Goal: Information Seeking & Learning: Learn about a topic

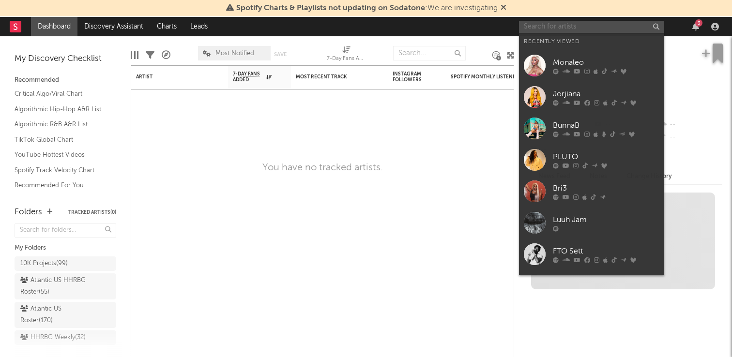
click at [571, 30] on input "text" at bounding box center [591, 27] width 145 height 12
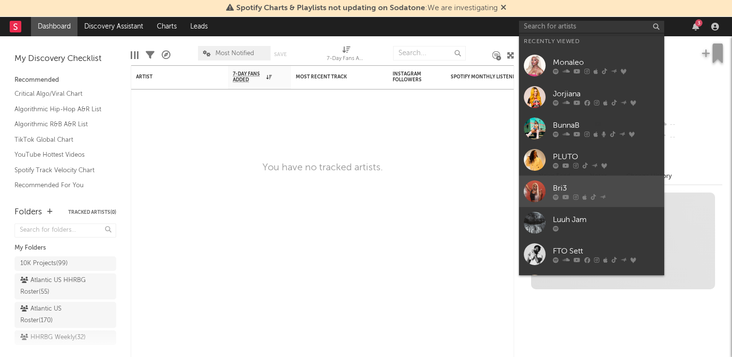
click at [563, 183] on div "Bri3" at bounding box center [606, 189] width 107 height 12
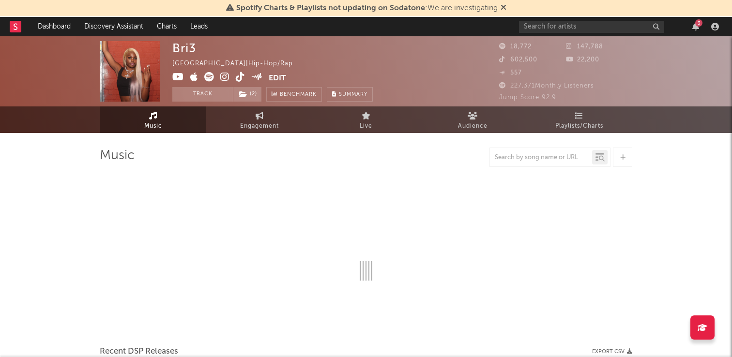
select select "6m"
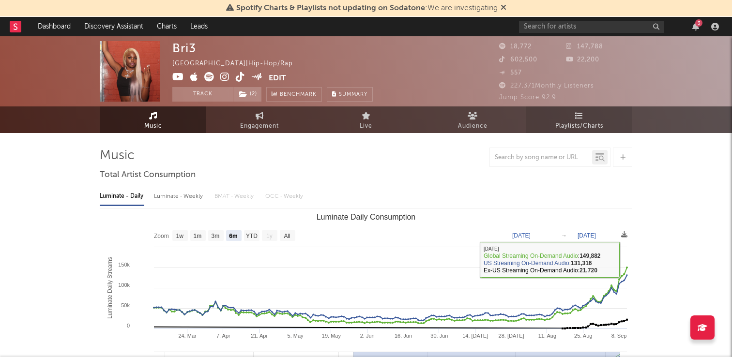
click at [575, 129] on span "Playlists/Charts" at bounding box center [580, 127] width 48 height 12
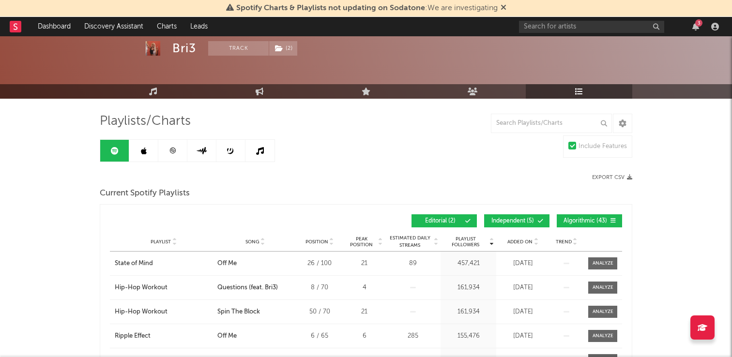
scroll to position [35, 0]
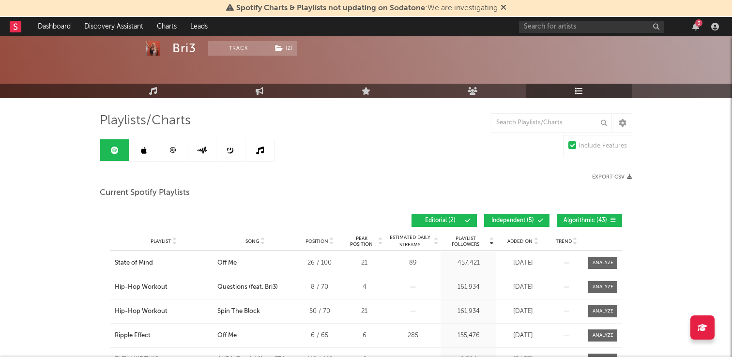
click at [524, 239] on span "Added On" at bounding box center [520, 242] width 25 height 6
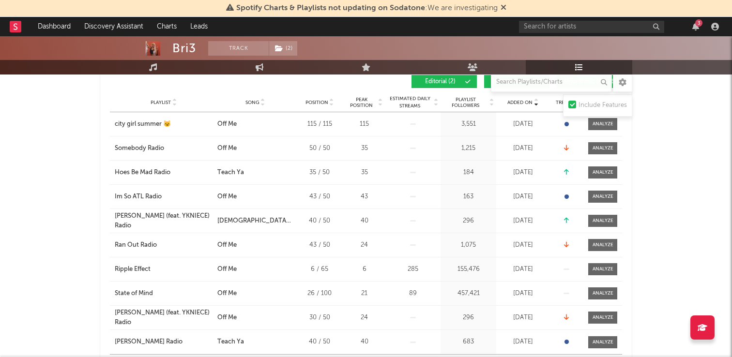
scroll to position [0, 0]
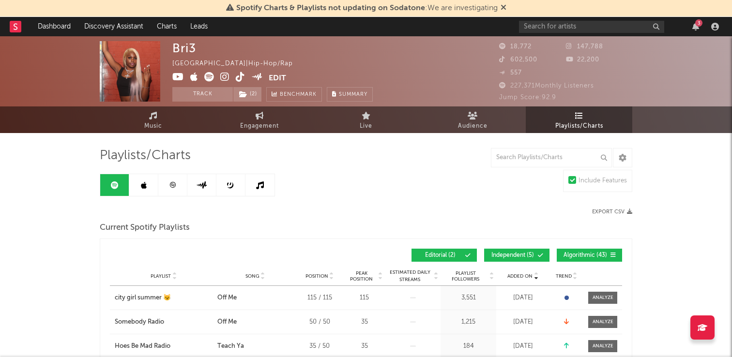
click at [169, 190] on link at bounding box center [172, 185] width 29 height 22
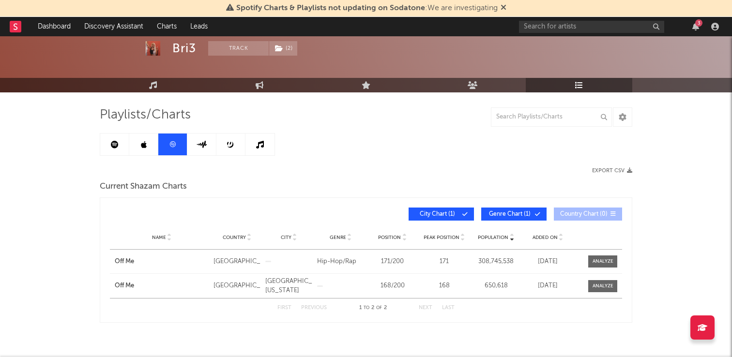
scroll to position [45, 0]
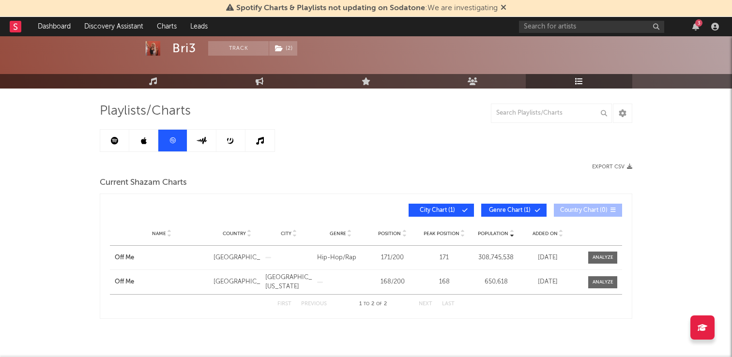
click at [554, 230] on div "Added On" at bounding box center [548, 233] width 47 height 7
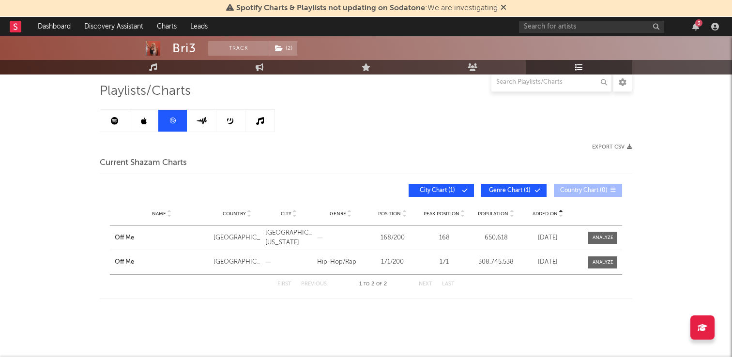
click at [140, 119] on link at bounding box center [143, 121] width 29 height 22
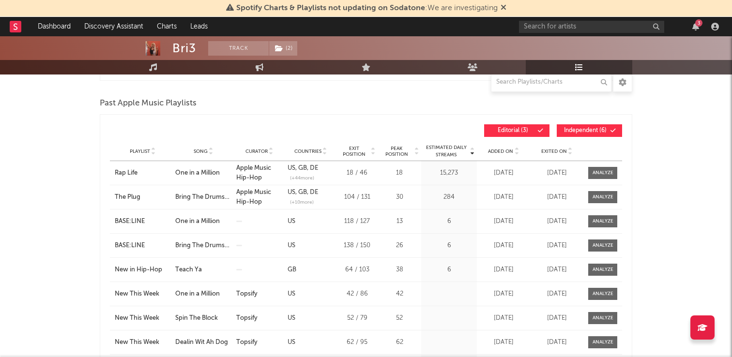
scroll to position [276, 0]
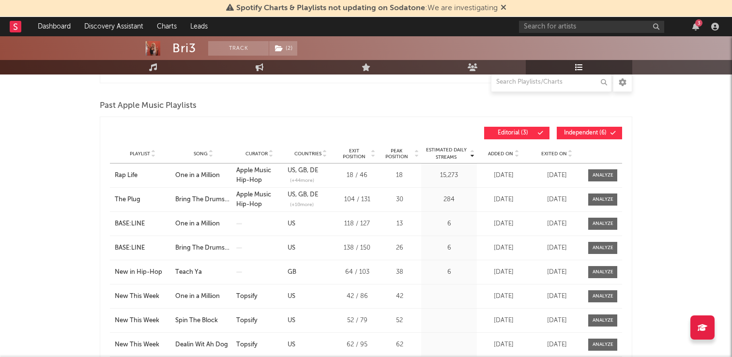
click at [509, 149] on div "Playlist Song Curator Genre Countries Country Chart Type Exit Position Peak Pos…" at bounding box center [366, 153] width 512 height 19
click at [510, 150] on div "Added On" at bounding box center [504, 153] width 48 height 7
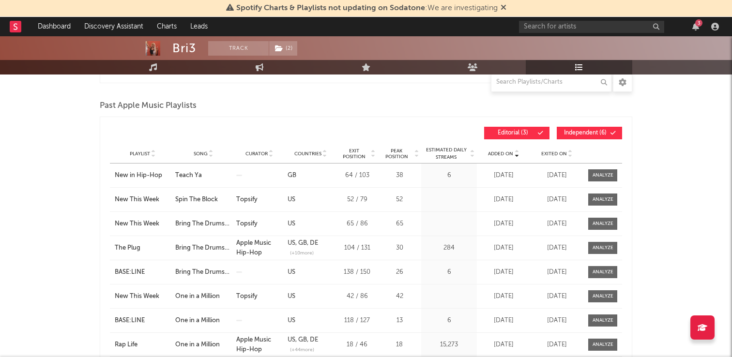
click at [510, 150] on div "Added On" at bounding box center [504, 153] width 48 height 7
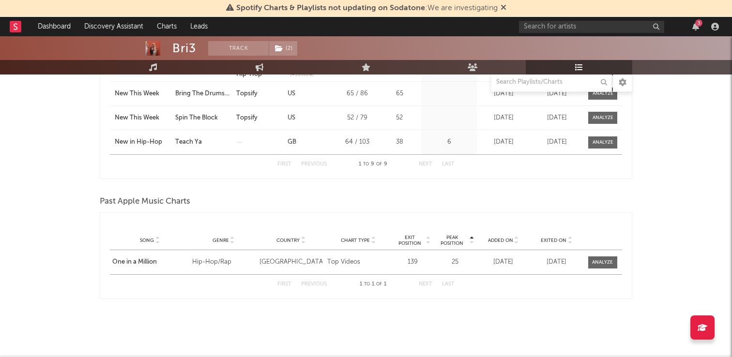
scroll to position [0, 0]
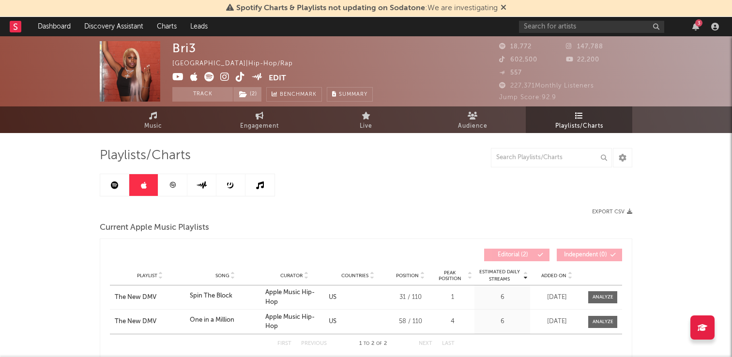
click at [212, 185] on link at bounding box center [201, 185] width 29 height 22
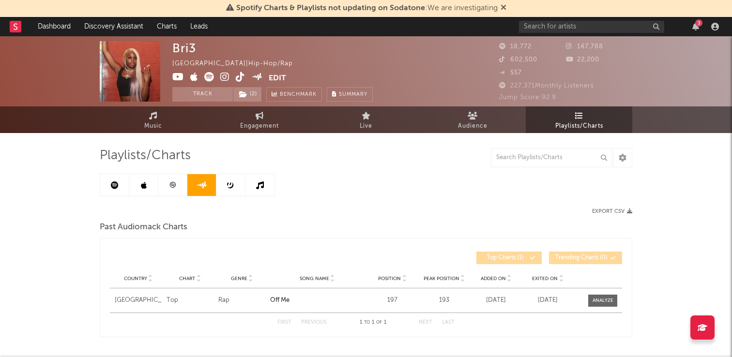
click at [502, 271] on div "Country Chart Genre Song Name Position Peak Position Added On Exited On Positio…" at bounding box center [366, 278] width 512 height 19
click at [502, 276] on span "Added On" at bounding box center [493, 279] width 25 height 6
click at [225, 188] on link at bounding box center [231, 185] width 29 height 22
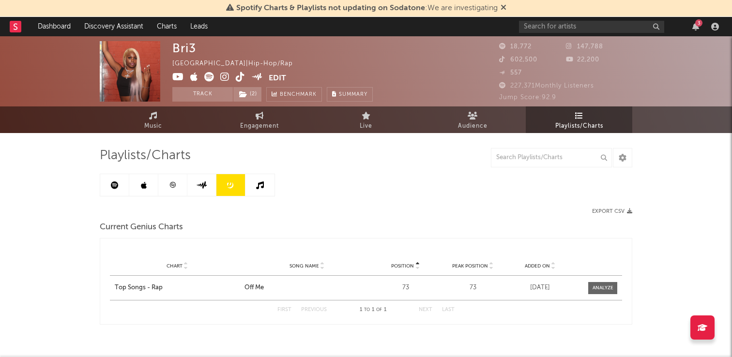
click at [263, 186] on icon at bounding box center [260, 186] width 8 height 8
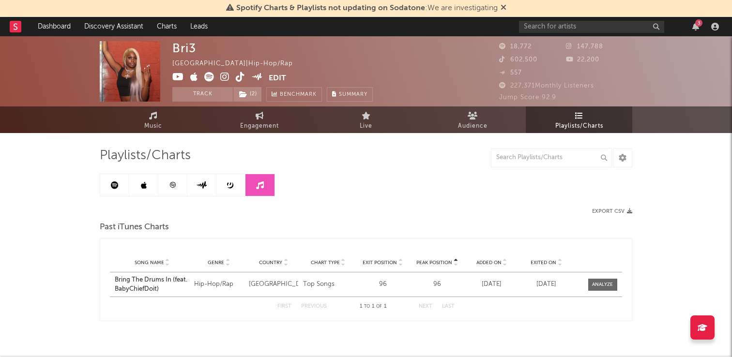
click at [239, 186] on link at bounding box center [231, 185] width 29 height 22
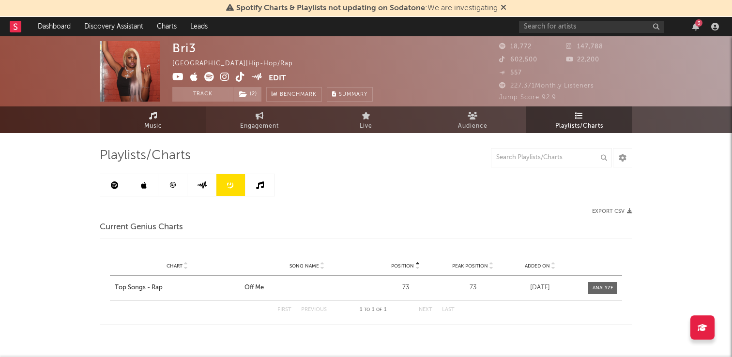
click at [169, 125] on link "Music" at bounding box center [153, 120] width 107 height 27
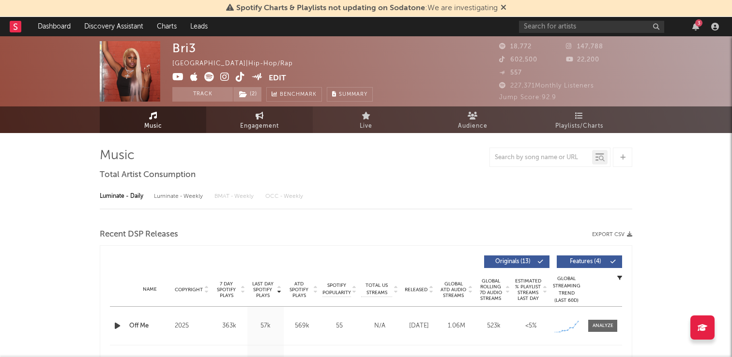
select select "6m"
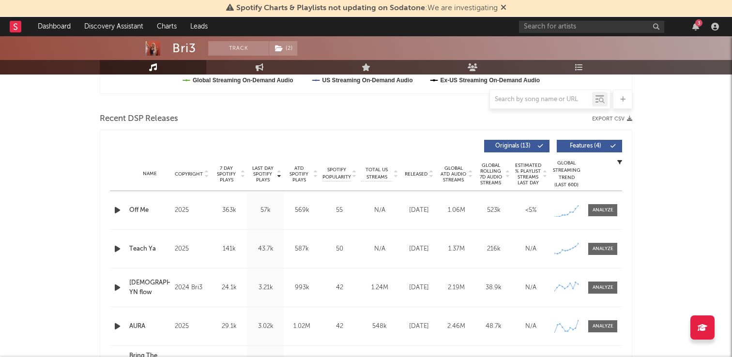
scroll to position [310, 0]
click at [600, 209] on div at bounding box center [603, 209] width 21 height 7
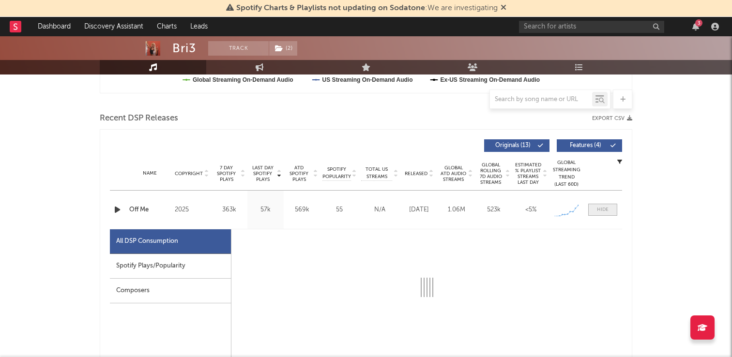
select select "1w"
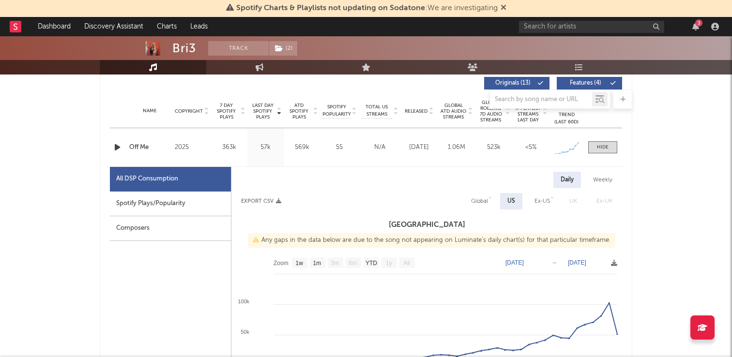
scroll to position [379, 0]
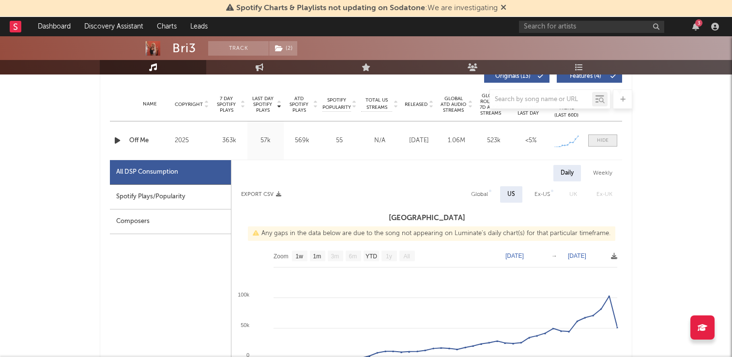
click at [607, 142] on div at bounding box center [603, 140] width 12 height 7
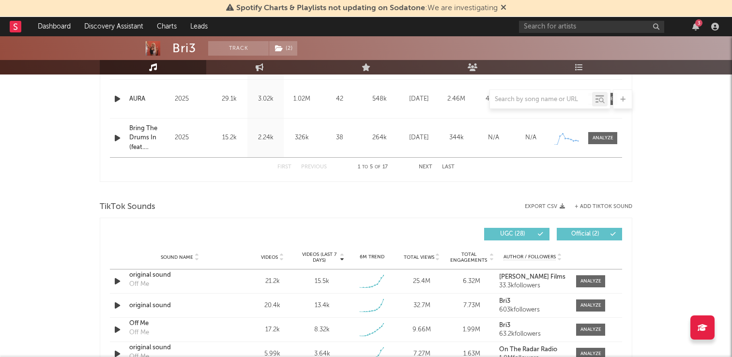
scroll to position [575, 0]
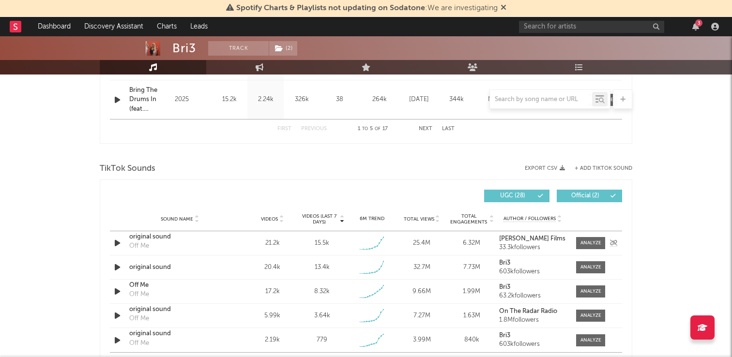
click at [588, 251] on div "Sound Name original sound Off Me Videos 21.2k Videos (last 7 days) 15.5k Weekly…" at bounding box center [366, 244] width 512 height 24
click at [588, 249] on span at bounding box center [590, 243] width 29 height 12
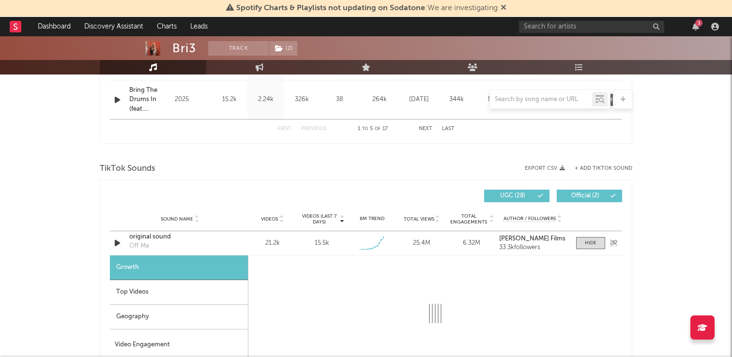
select select "1w"
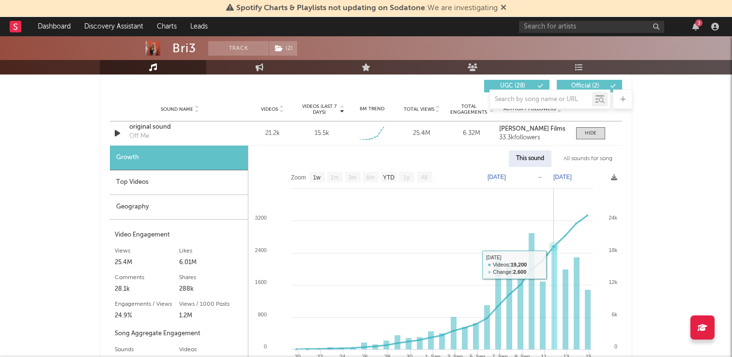
scroll to position [684, 0]
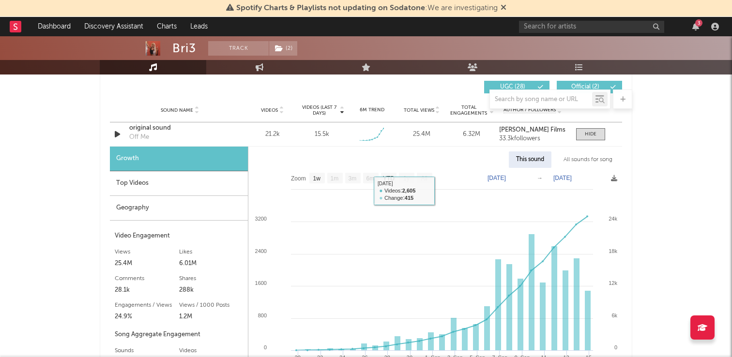
click at [175, 183] on div "Top Videos" at bounding box center [179, 183] width 138 height 25
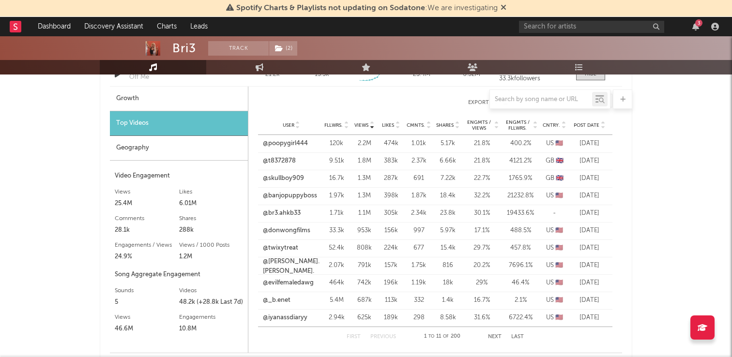
scroll to position [743, 0]
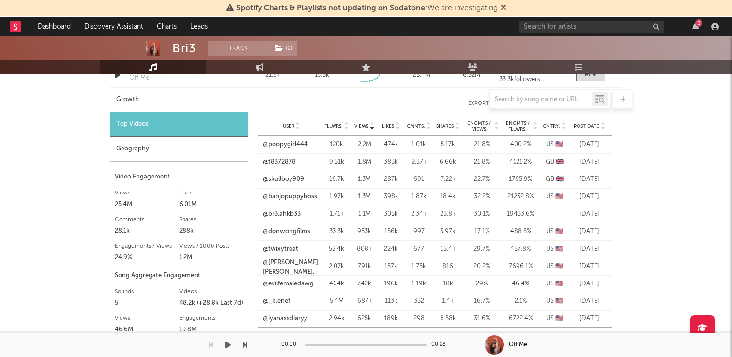
click at [494, 336] on div "Spotify Charts & Playlists not updating on Sodatone : We are investigating Dash…" at bounding box center [366, 158] width 732 height 1730
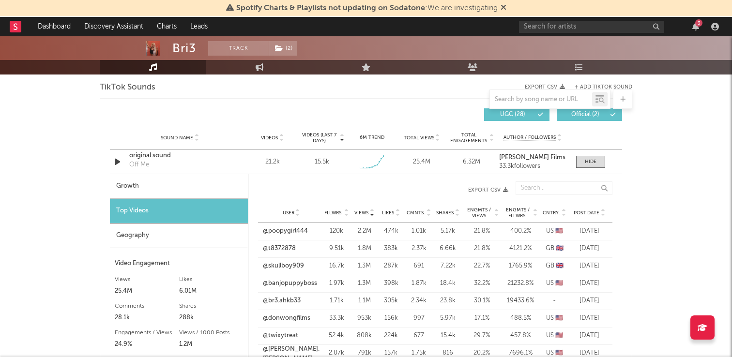
scroll to position [655, 0]
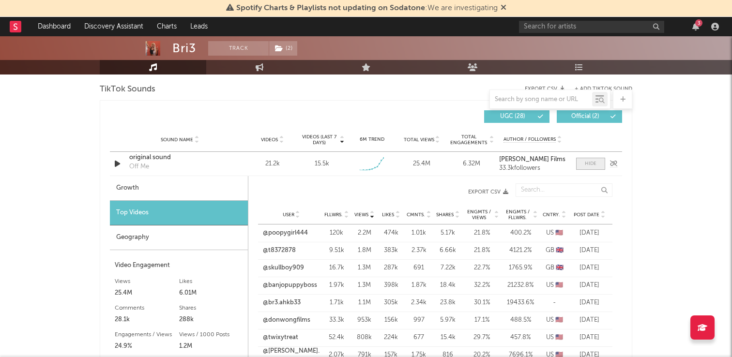
click at [603, 161] on span at bounding box center [590, 164] width 29 height 12
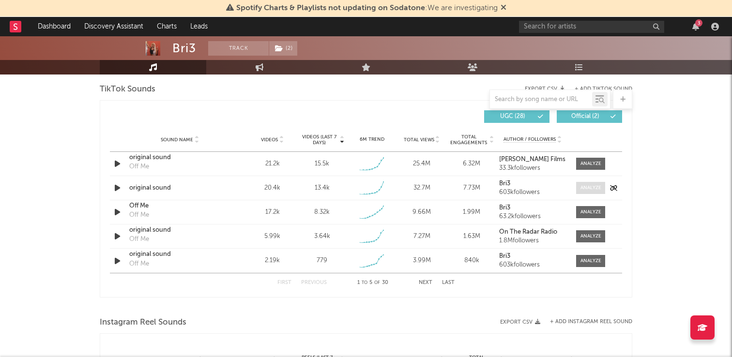
click at [591, 188] on div at bounding box center [591, 188] width 21 height 7
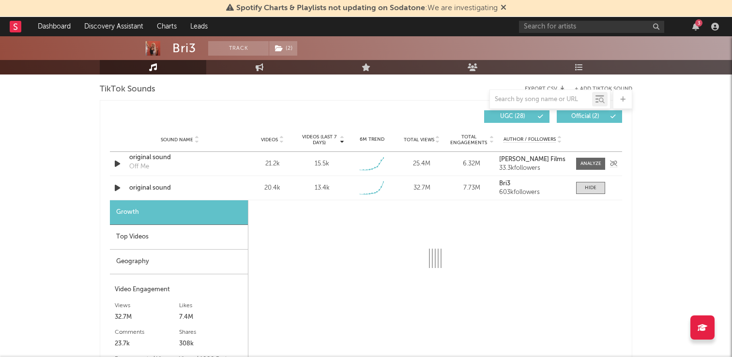
select select "1w"
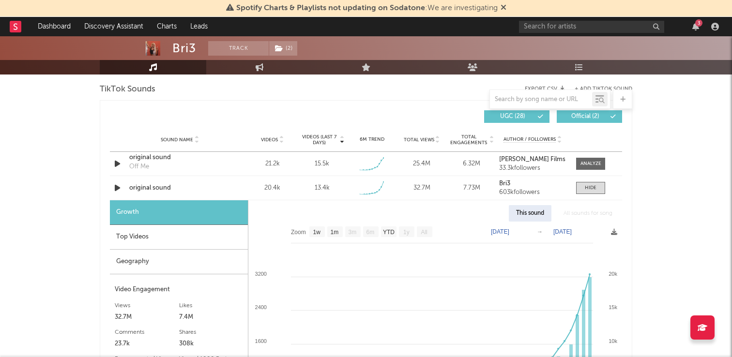
click at [158, 237] on div "Top Videos" at bounding box center [179, 237] width 138 height 25
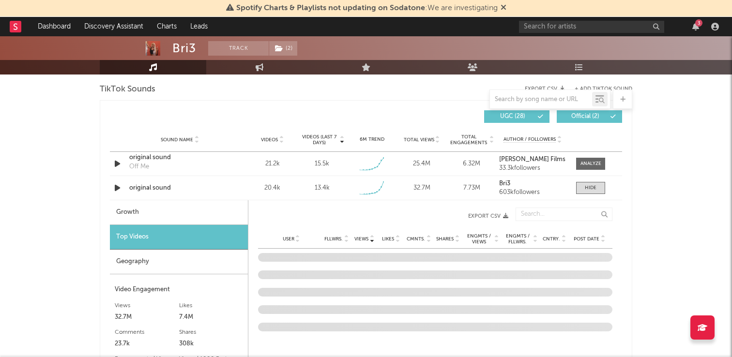
click at [157, 213] on div "Growth" at bounding box center [179, 213] width 138 height 25
select select "1w"
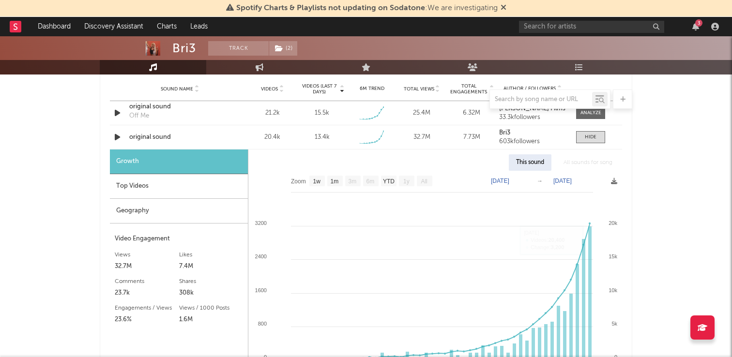
scroll to position [698, 0]
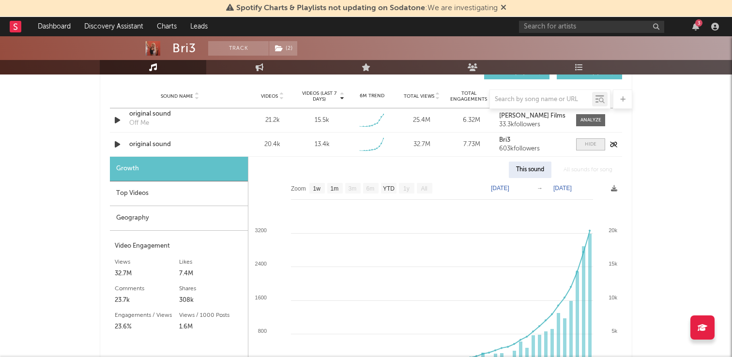
click at [604, 149] on span at bounding box center [590, 145] width 29 height 12
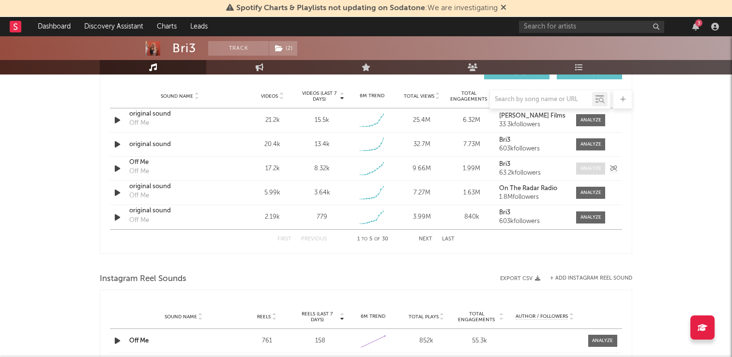
click at [597, 164] on span at bounding box center [590, 169] width 29 height 12
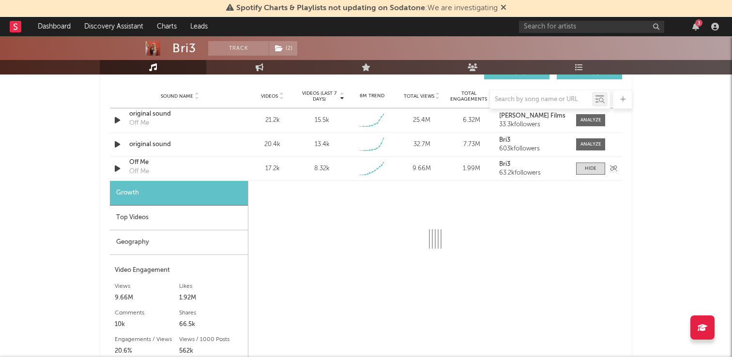
select select "1w"
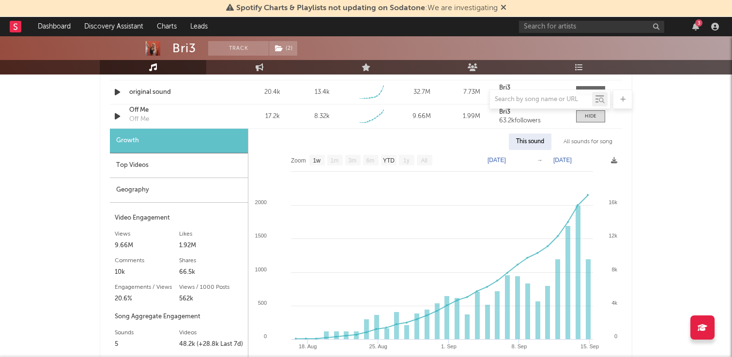
scroll to position [752, 0]
click at [592, 111] on span at bounding box center [590, 115] width 29 height 12
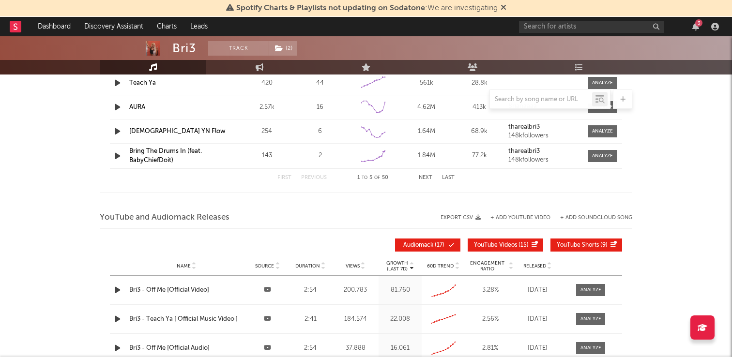
scroll to position [1006, 0]
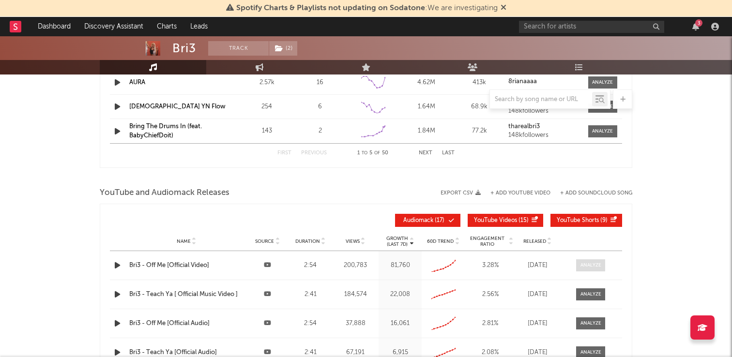
click at [594, 267] on div at bounding box center [591, 265] width 21 height 7
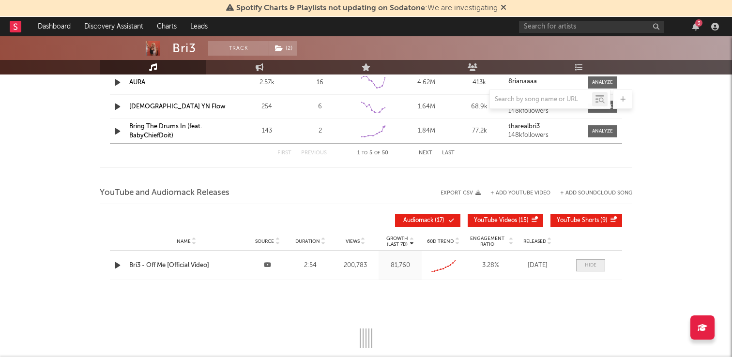
select select "1m"
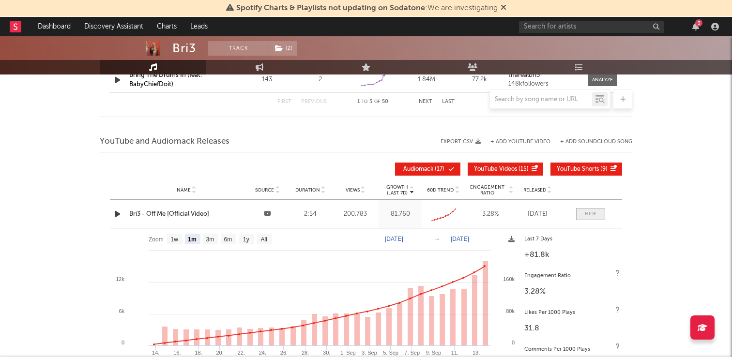
scroll to position [1079, 0]
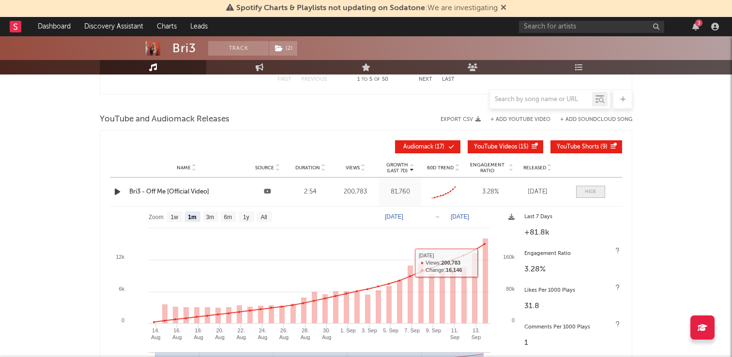
click at [590, 191] on div at bounding box center [591, 191] width 12 height 7
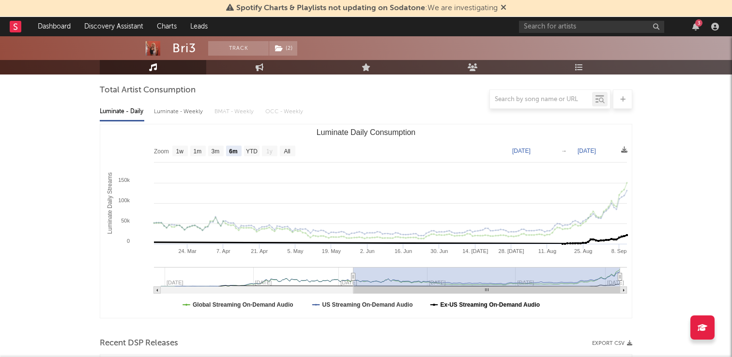
scroll to position [85, 0]
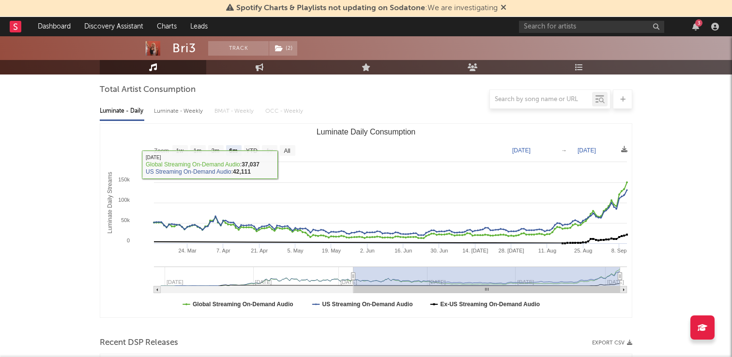
click at [174, 117] on div "Luminate - Weekly" at bounding box center [179, 111] width 51 height 16
select select "6m"
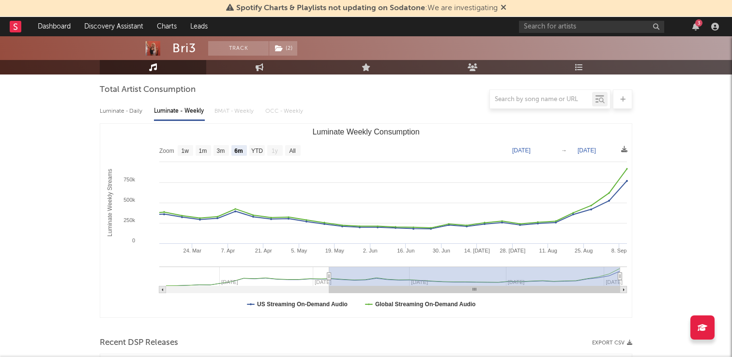
click at [123, 114] on div "Luminate - Daily" at bounding box center [122, 111] width 45 height 16
select select "6m"
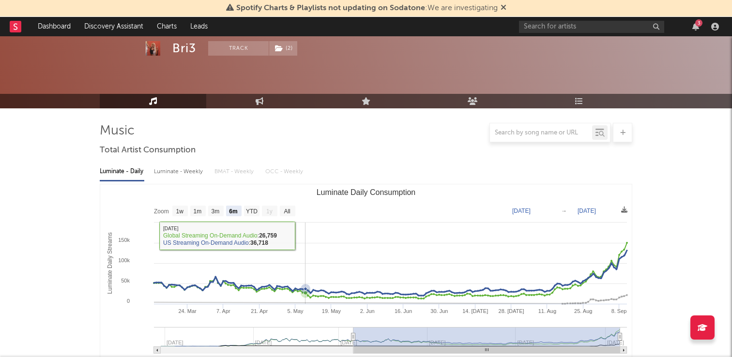
scroll to position [0, 0]
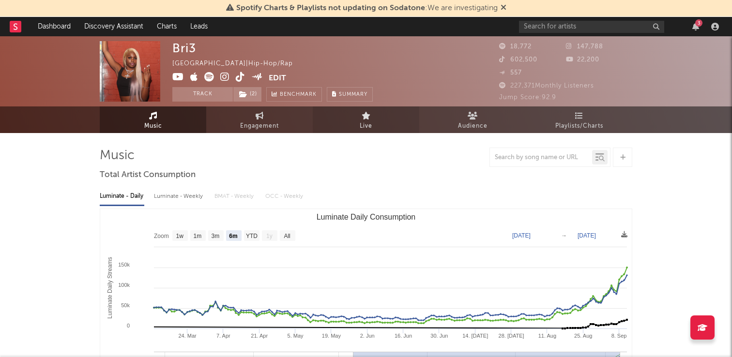
click at [403, 129] on link "Live" at bounding box center [366, 120] width 107 height 27
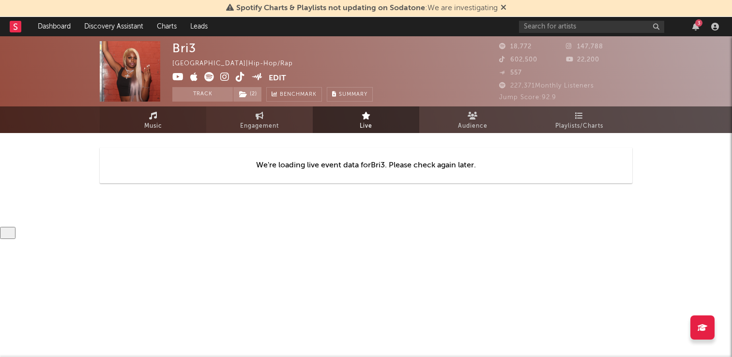
click at [148, 124] on span "Music" at bounding box center [153, 127] width 18 height 12
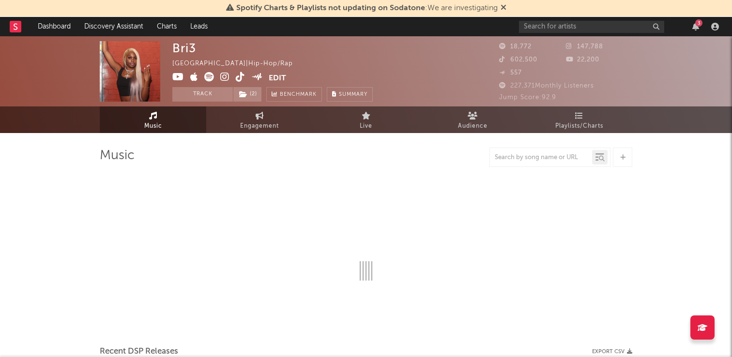
select select "6m"
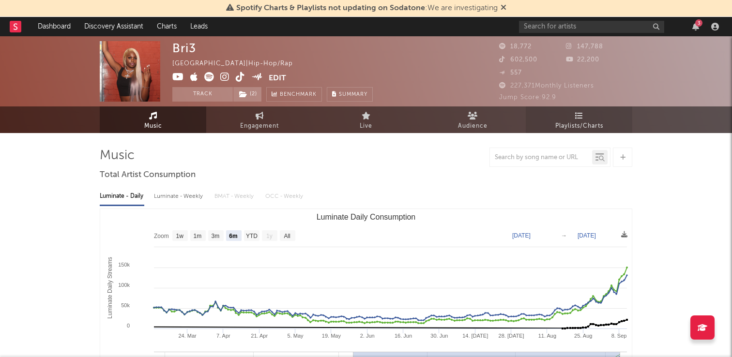
click at [579, 126] on span "Playlists/Charts" at bounding box center [580, 127] width 48 height 12
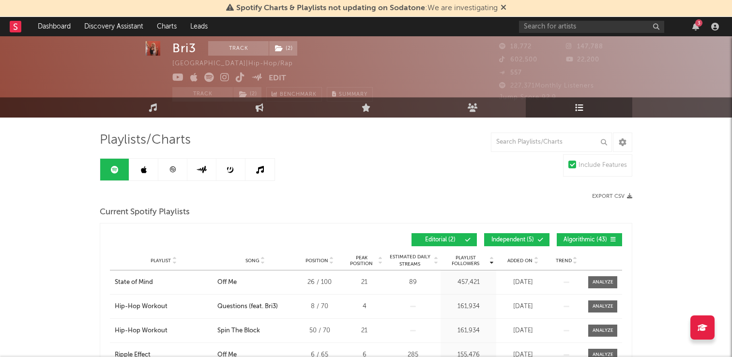
scroll to position [18, 0]
